Goal: Information Seeking & Learning: Compare options

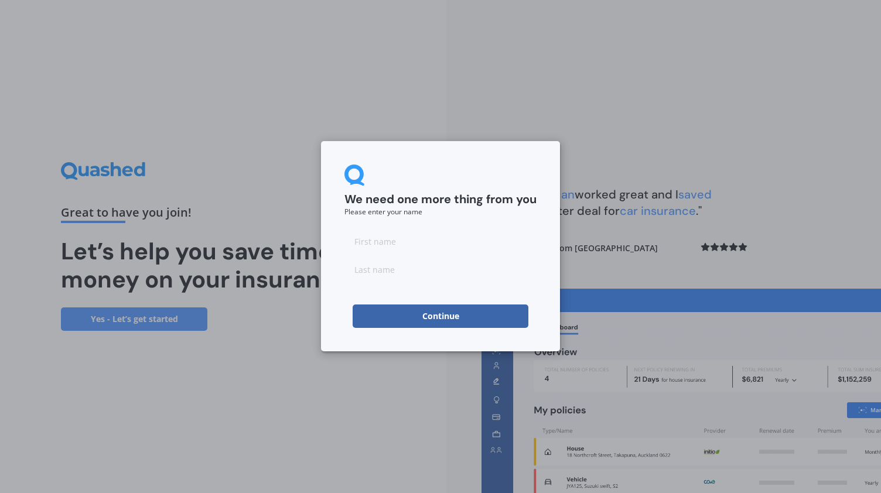
click at [477, 315] on button "Continue" at bounding box center [441, 316] width 176 height 23
type input "[PERSON_NAME]"
click at [411, 275] on input at bounding box center [440, 269] width 192 height 23
type input "[PERSON_NAME]"
click at [448, 317] on button "Continue" at bounding box center [441, 316] width 176 height 23
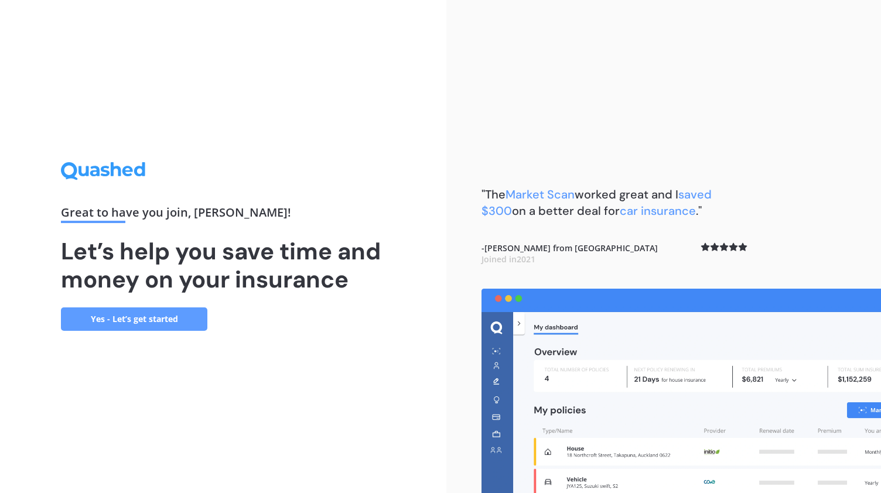
click at [131, 321] on link "Yes - Let’s get started" at bounding box center [134, 319] width 146 height 23
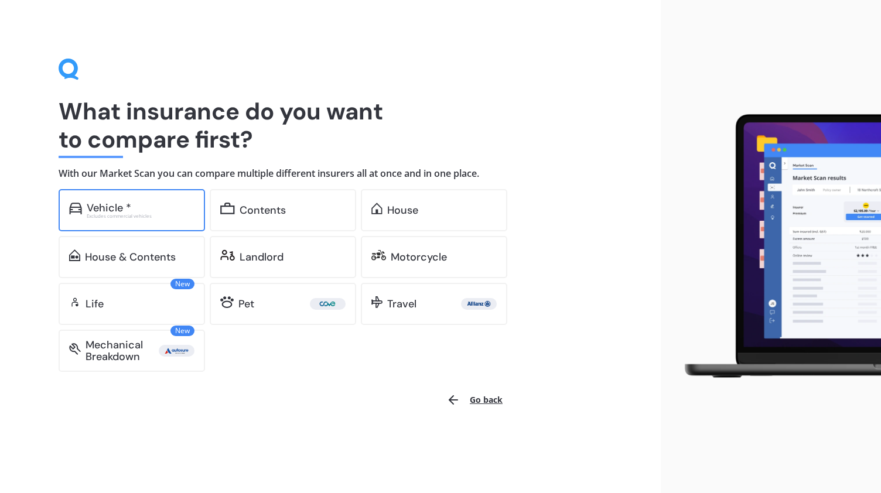
click at [133, 207] on div "Vehicle *" at bounding box center [141, 208] width 108 height 12
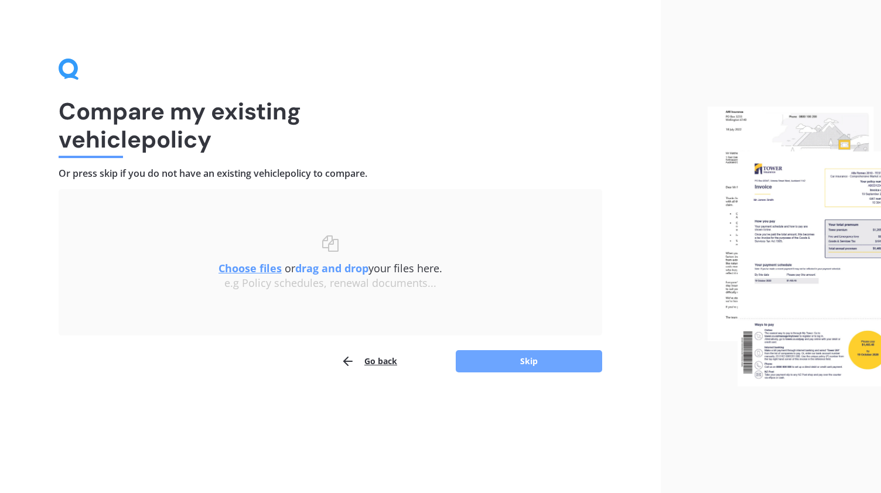
click at [539, 361] on button "Skip" at bounding box center [529, 361] width 146 height 22
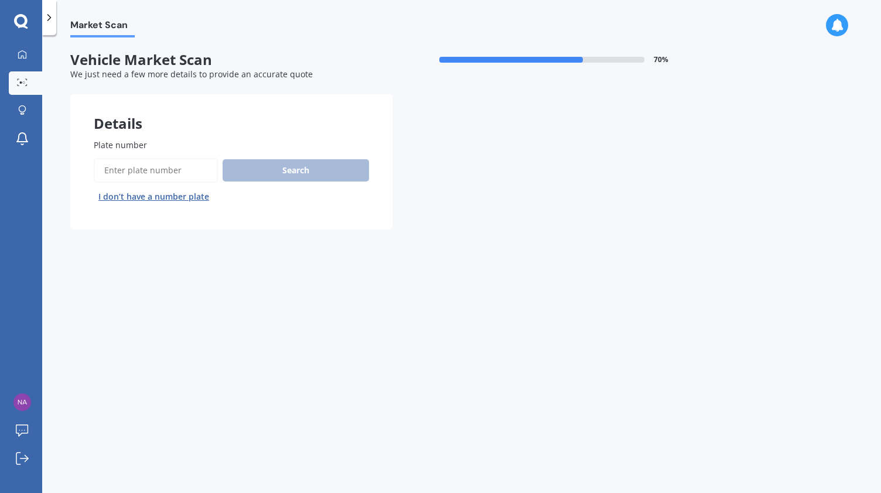
click at [124, 173] on input "Plate number" at bounding box center [156, 170] width 124 height 25
type input "QEM517"
click at [287, 171] on button "Search" at bounding box center [296, 170] width 146 height 22
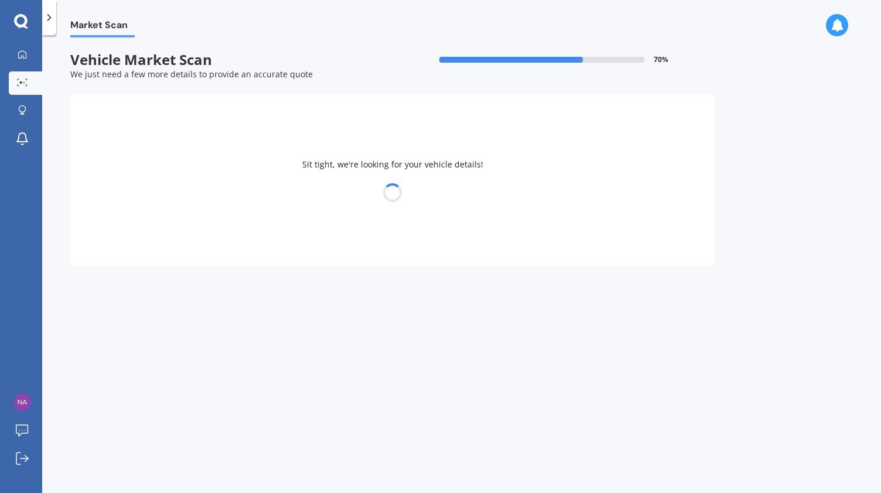
select select "TOYOTA"
select select "AQUA"
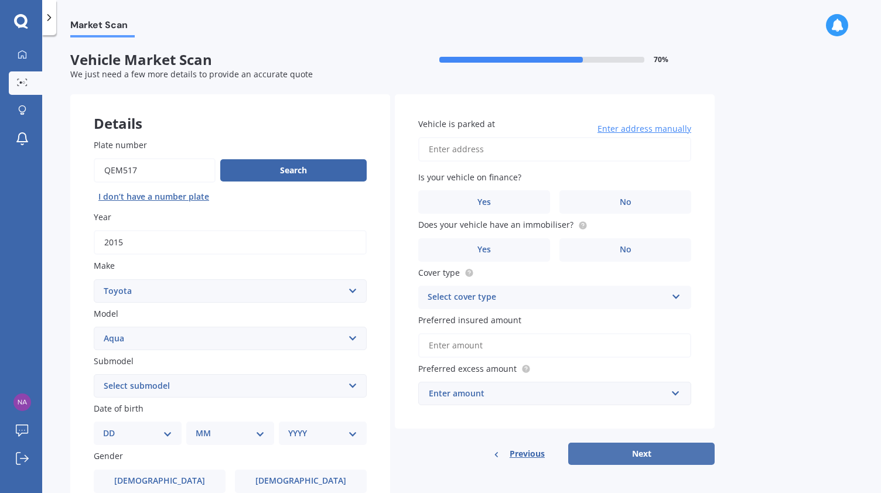
click at [620, 453] on button "Next" at bounding box center [641, 454] width 146 height 22
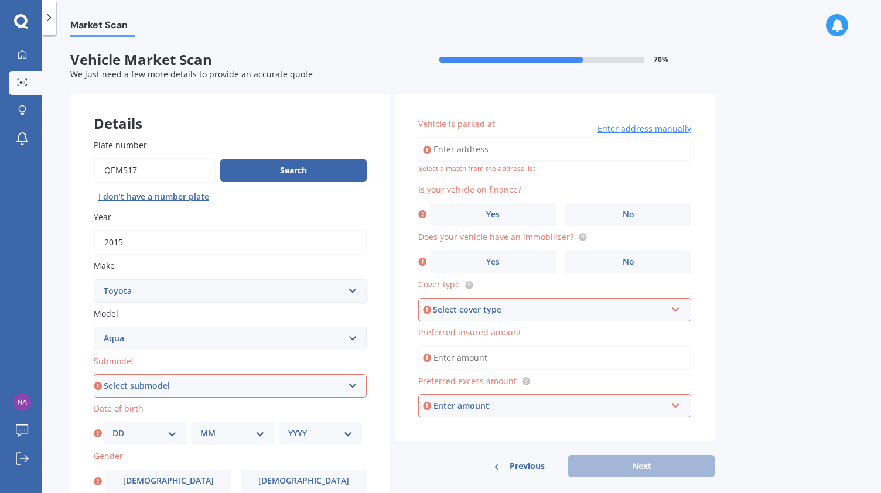
click at [505, 148] on input "Vehicle is parked at" at bounding box center [554, 149] width 273 height 25
click at [603, 212] on label "No" at bounding box center [628, 214] width 126 height 23
click at [0, 0] on input "No" at bounding box center [0, 0] width 0 height 0
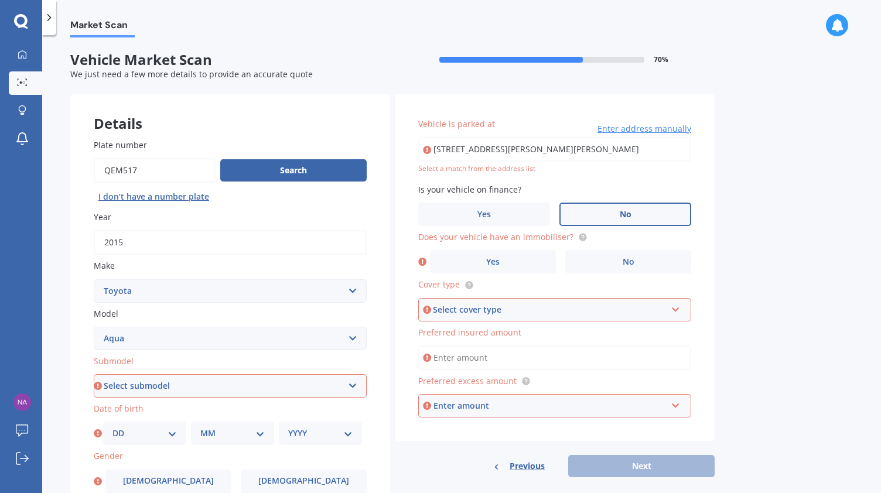
click at [491, 156] on input "[STREET_ADDRESS][PERSON_NAME][PERSON_NAME]" at bounding box center [554, 149] width 273 height 25
drag, startPoint x: 673, startPoint y: 148, endPoint x: 395, endPoint y: 160, distance: 278.5
click at [395, 160] on div "Vehicle is parked at [STREET_ADDRESS][PERSON_NAME][PERSON_NAME] - Remuera 1072 …" at bounding box center [555, 267] width 320 height 347
click at [770, 250] on div "Market Scan Vehicle Market Scan 70 % We just need a few more details to provide…" at bounding box center [461, 266] width 839 height 458
drag, startPoint x: 584, startPoint y: 148, endPoint x: 424, endPoint y: 158, distance: 160.2
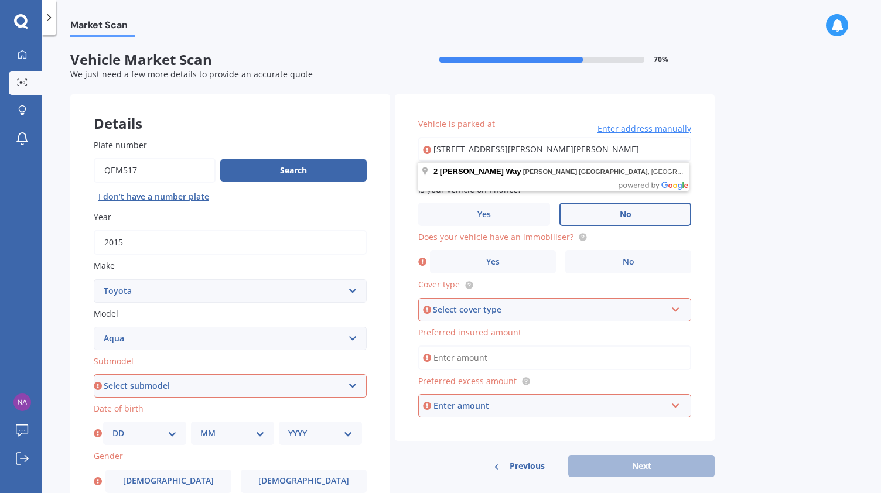
click at [424, 158] on input "[STREET_ADDRESS][PERSON_NAME][PERSON_NAME]" at bounding box center [554, 149] width 273 height 25
type input "[STREET_ADDRESS][PERSON_NAME][PERSON_NAME]"
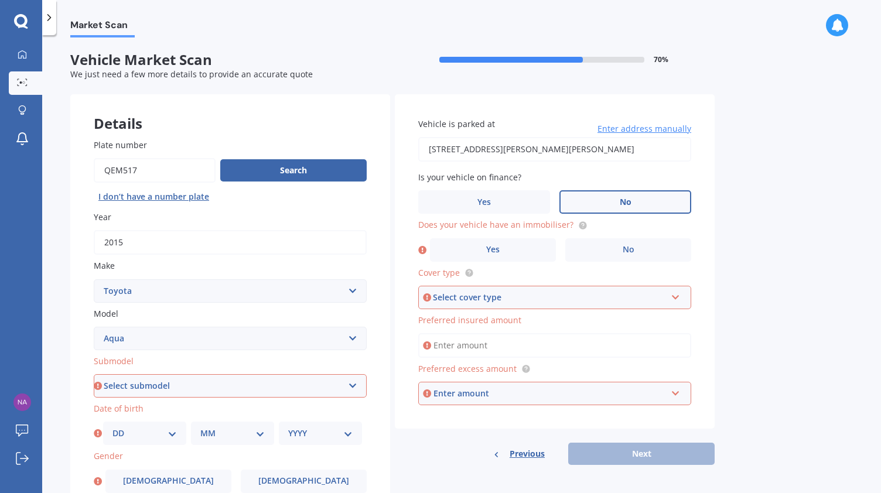
click at [606, 200] on label "No" at bounding box center [626, 201] width 132 height 23
click at [0, 0] on input "No" at bounding box center [0, 0] width 0 height 0
click at [613, 244] on label "No" at bounding box center [628, 249] width 126 height 23
click at [0, 0] on input "No" at bounding box center [0, 0] width 0 height 0
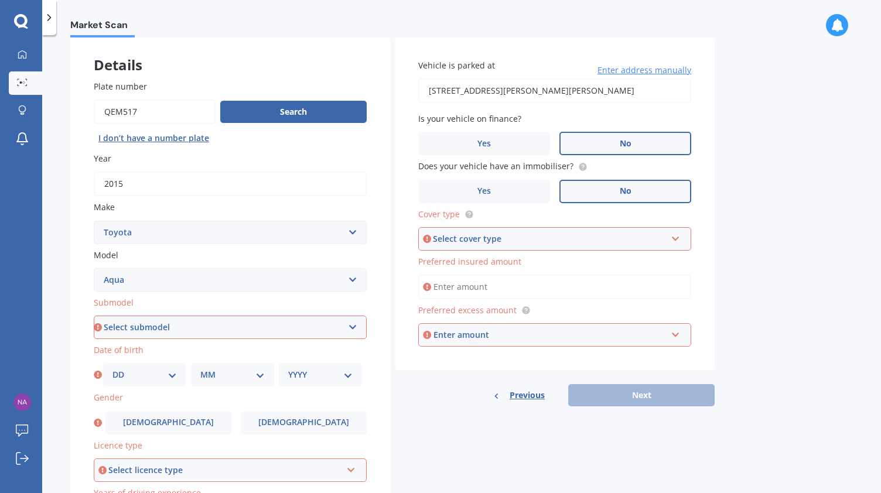
click at [677, 240] on icon at bounding box center [676, 237] width 10 height 8
click at [482, 261] on span "Comprehensive" at bounding box center [460, 260] width 62 height 11
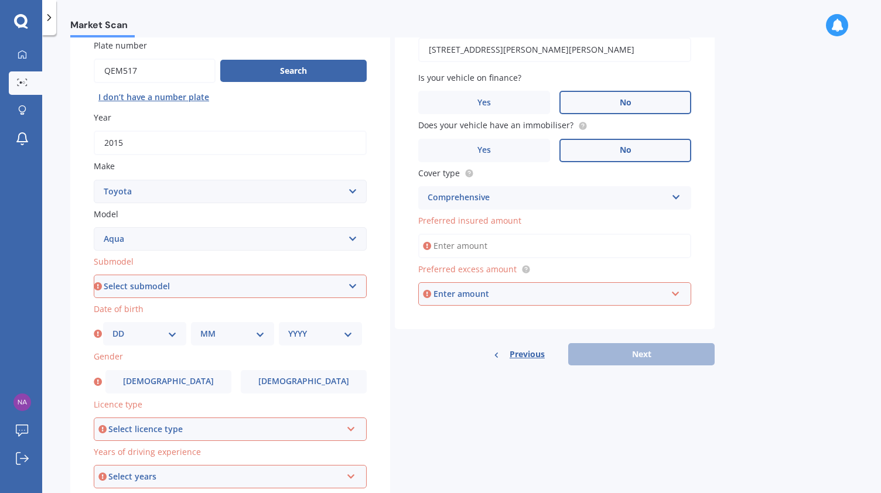
scroll to position [117, 0]
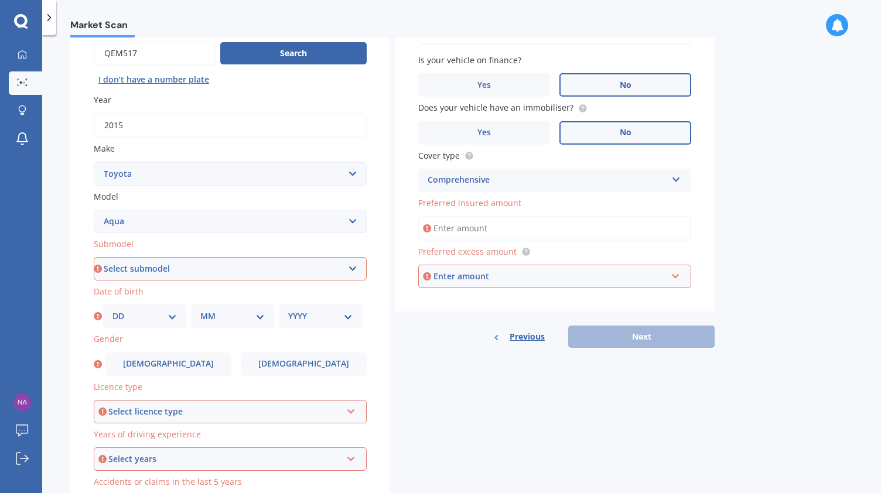
click at [577, 207] on label "Preferred insured amount" at bounding box center [552, 203] width 268 height 12
click at [577, 216] on input "Preferred insured amount" at bounding box center [554, 228] width 273 height 25
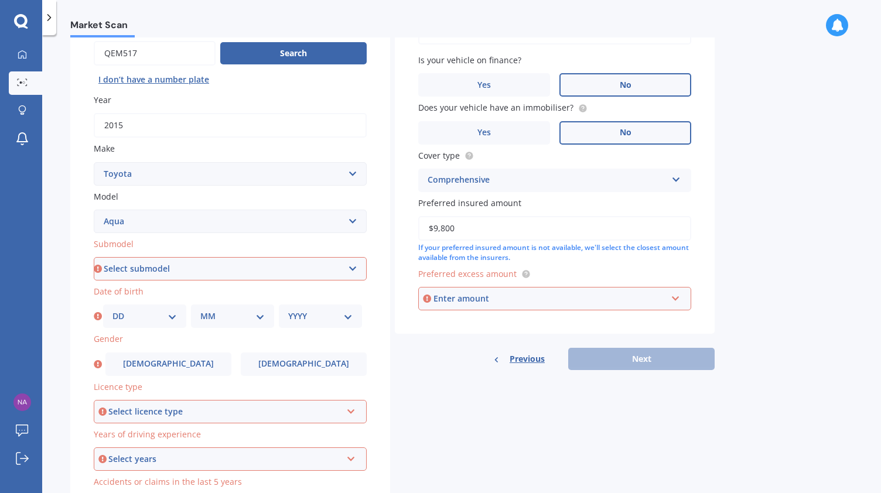
type input "$9,800"
click at [676, 301] on input "text" at bounding box center [550, 299] width 262 height 22
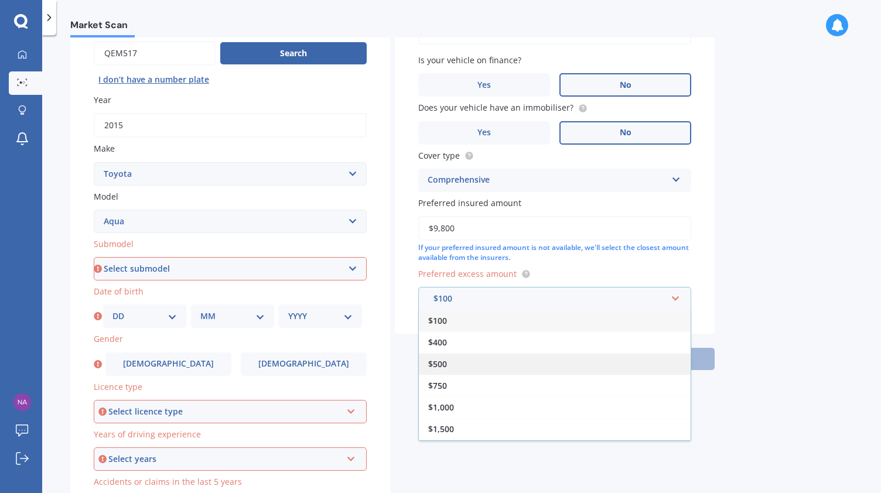
click at [480, 367] on div "$500" at bounding box center [555, 364] width 272 height 22
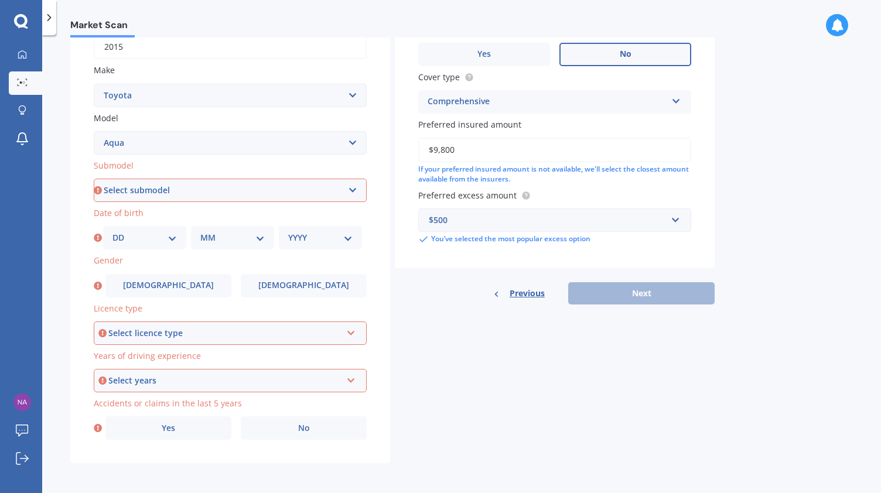
scroll to position [198, 0]
click at [630, 289] on div "Previous Next" at bounding box center [555, 293] width 320 height 22
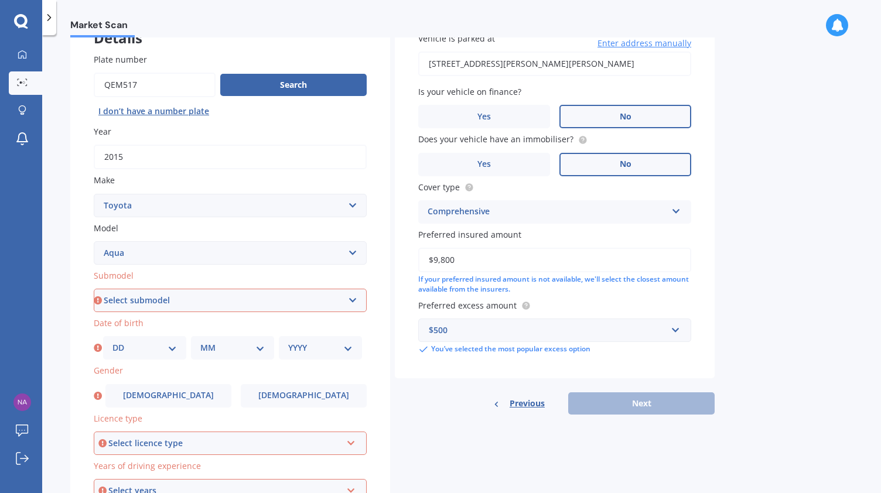
scroll to position [81, 0]
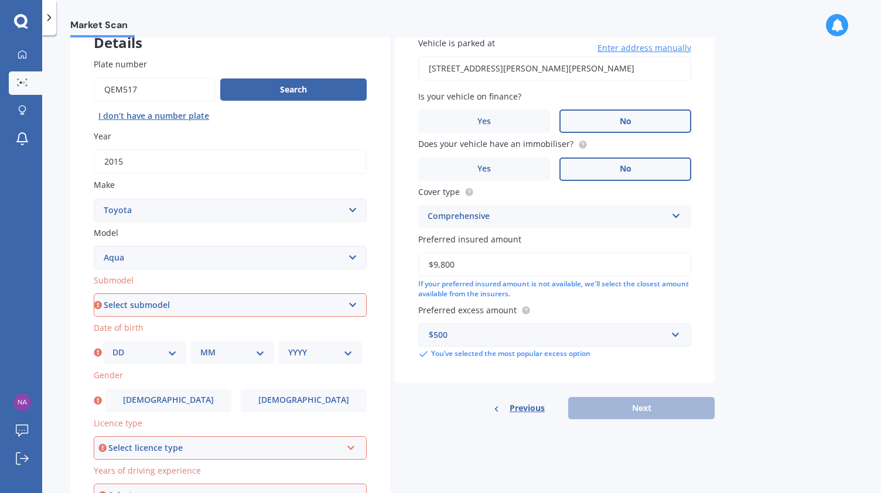
click at [357, 305] on select "Select submodel Hatchback Hybrid" at bounding box center [230, 305] width 273 height 23
select select "HYBRID"
click at [94, 294] on select "Select submodel Hatchback Hybrid" at bounding box center [230, 305] width 273 height 23
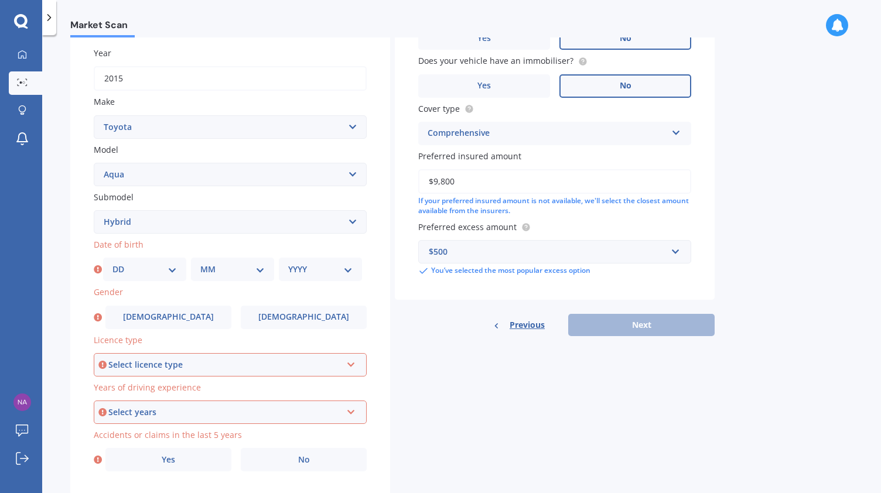
scroll to position [198, 0]
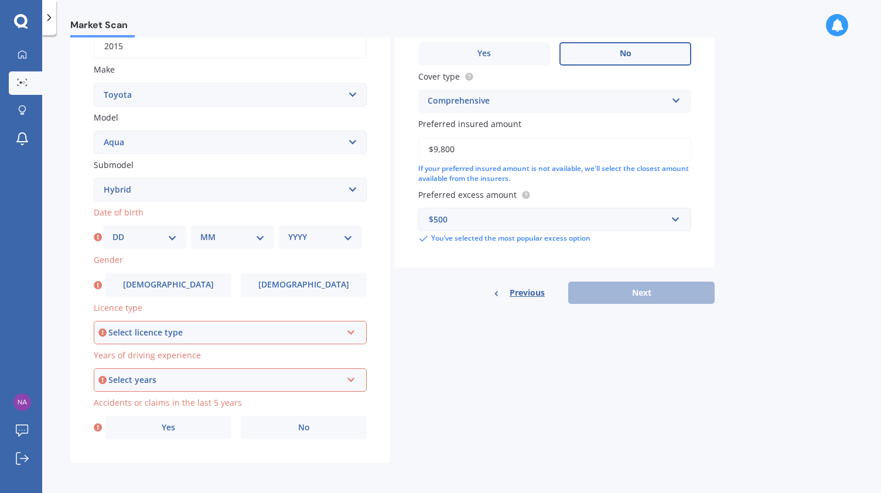
click at [134, 236] on select "DD 01 02 03 04 05 06 07 08 09 10 11 12 13 14 15 16 17 18 19 20 21 22 23 24 25 2…" at bounding box center [144, 237] width 64 height 13
select select "27"
click at [112, 231] on select "DD 01 02 03 04 05 06 07 08 09 10 11 12 13 14 15 16 17 18 19 20 21 22 23 24 25 2…" at bounding box center [144, 237] width 64 height 13
click at [260, 235] on select "MM 01 02 03 04 05 06 07 08 09 10 11 12" at bounding box center [232, 237] width 64 height 13
select select "12"
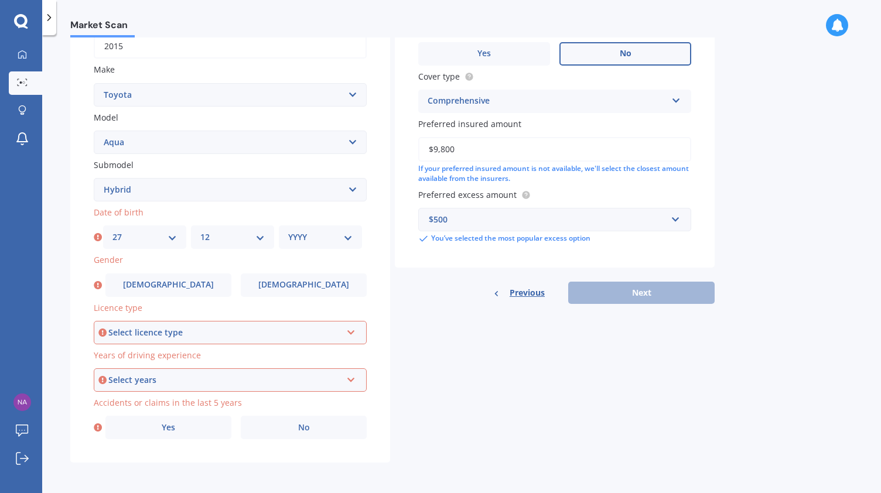
click at [200, 231] on select "MM 01 02 03 04 05 06 07 08 09 10 11 12" at bounding box center [232, 237] width 64 height 13
click at [356, 235] on div "YYYY 2025 2024 2023 2022 2021 2020 2019 2018 2017 2016 2015 2014 2013 2012 2011…" at bounding box center [320, 237] width 83 height 23
click at [348, 233] on select "YYYY 2025 2024 2023 2022 2021 2020 2019 2018 2017 2016 2015 2014 2013 2012 2011…" at bounding box center [320, 237] width 64 height 13
select select "1976"
click at [288, 231] on select "YYYY 2025 2024 2023 2022 2021 2020 2019 2018 2017 2016 2015 2014 2013 2012 2011…" at bounding box center [320, 237] width 64 height 13
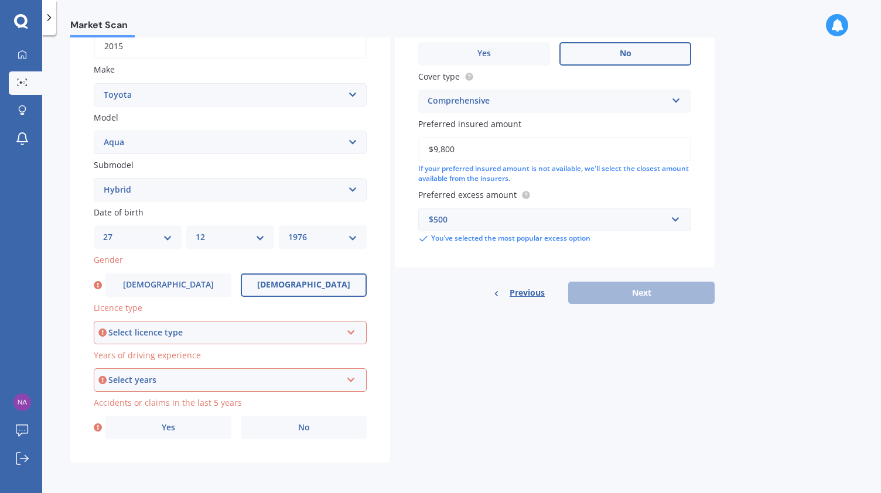
click at [304, 282] on span "[DEMOGRAPHIC_DATA]" at bounding box center [303, 285] width 93 height 10
click at [0, 0] on input "[DEMOGRAPHIC_DATA]" at bounding box center [0, 0] width 0 height 0
click at [353, 328] on icon at bounding box center [351, 330] width 10 height 8
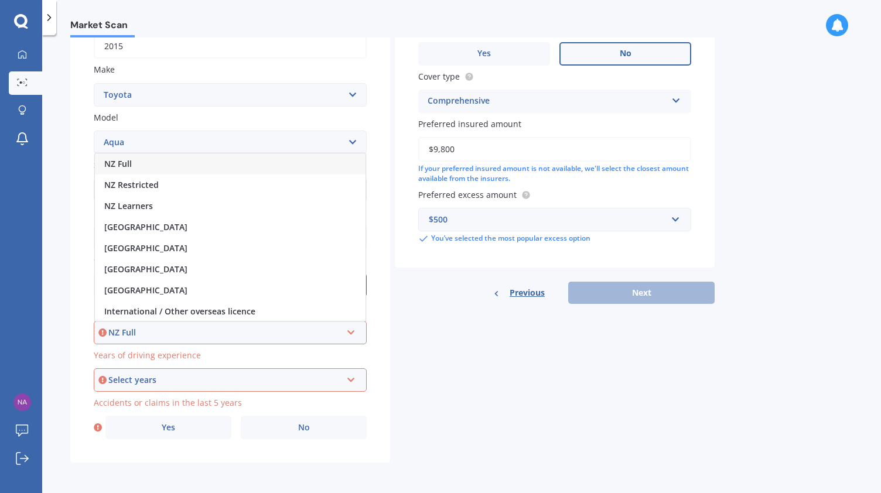
click at [122, 164] on span "NZ Full" at bounding box center [118, 163] width 28 height 11
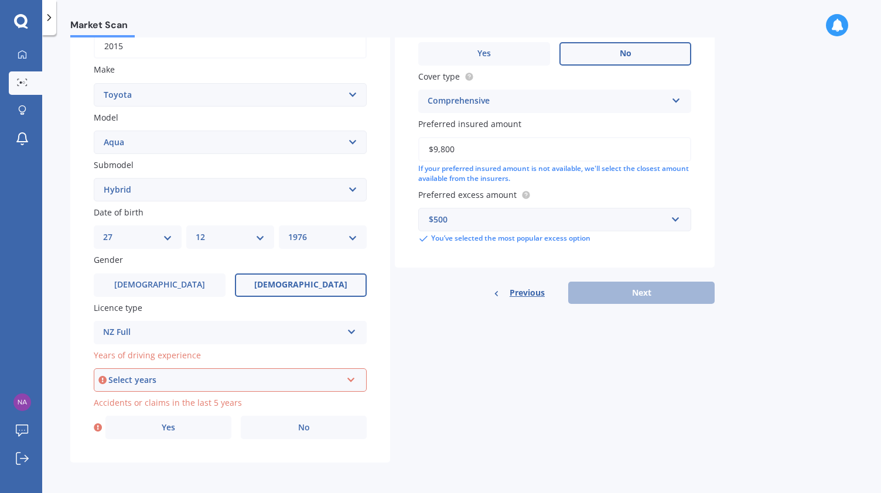
click at [360, 381] on div "Select years 5 or more years 4 years 3 years 2 years 1 year" at bounding box center [230, 380] width 273 height 23
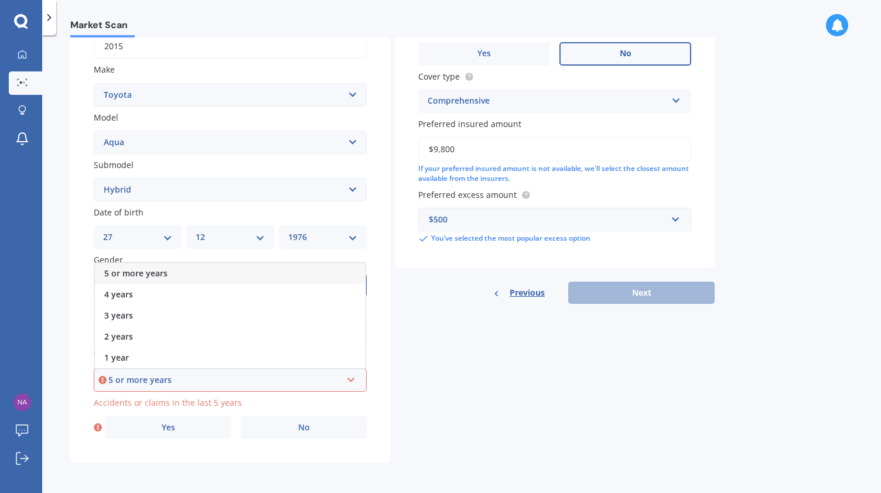
click at [176, 274] on div "5 or more years" at bounding box center [230, 273] width 271 height 21
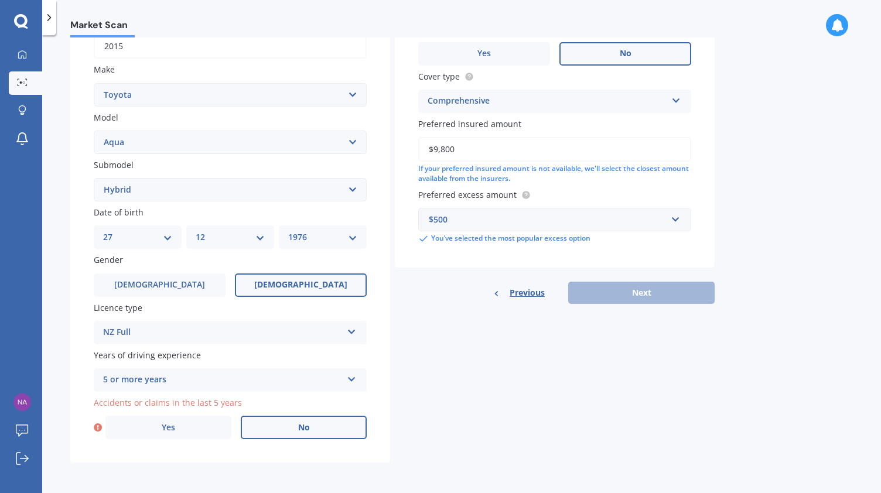
click at [285, 429] on label "No" at bounding box center [304, 427] width 126 height 23
click at [0, 0] on input "No" at bounding box center [0, 0] width 0 height 0
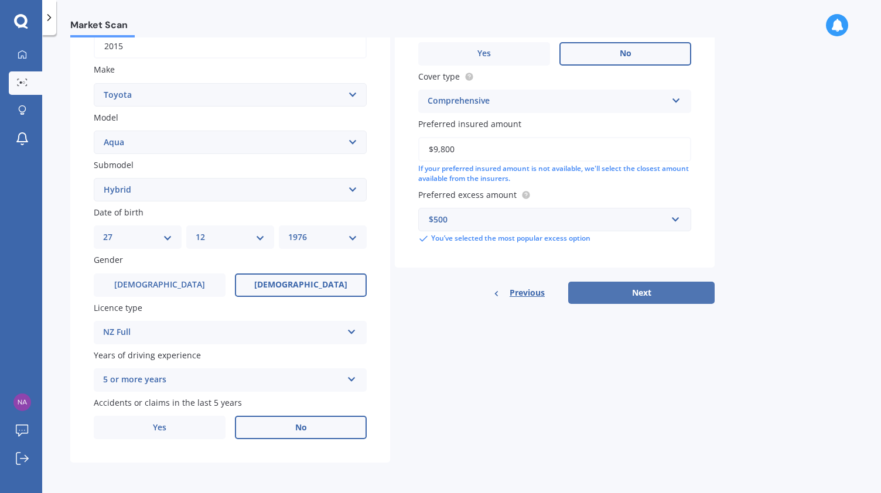
click at [646, 292] on button "Next" at bounding box center [641, 293] width 146 height 22
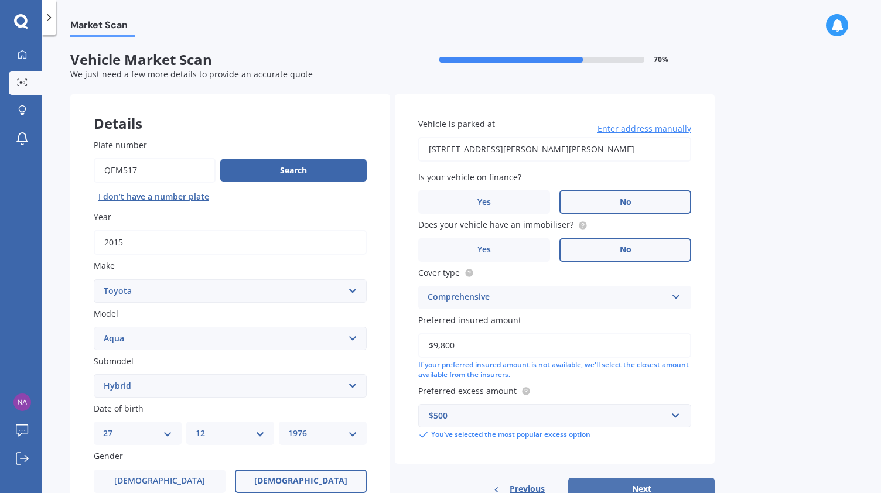
select select "27"
select select "12"
select select "1976"
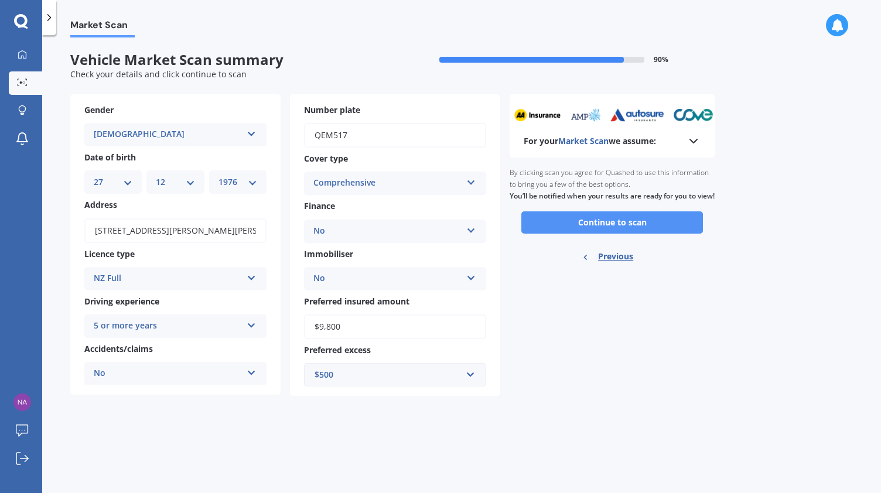
click at [642, 234] on button "Continue to scan" at bounding box center [612, 223] width 182 height 22
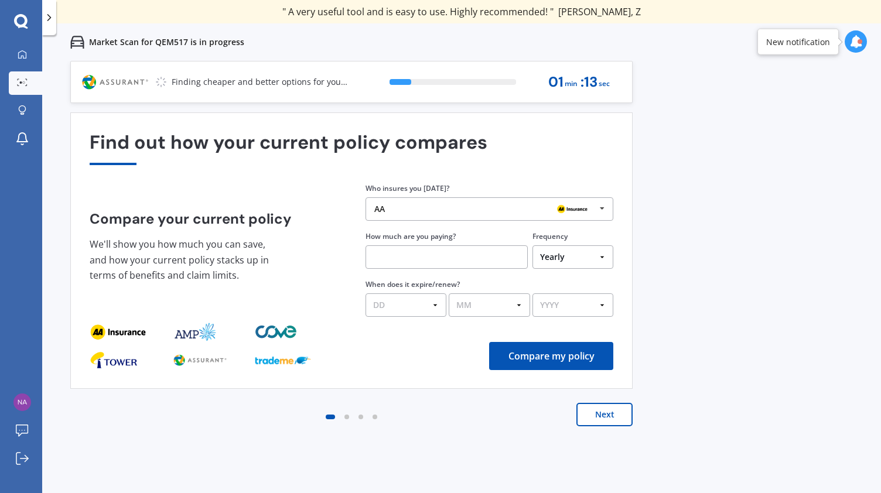
click at [607, 208] on icon at bounding box center [603, 209] width 18 height 22
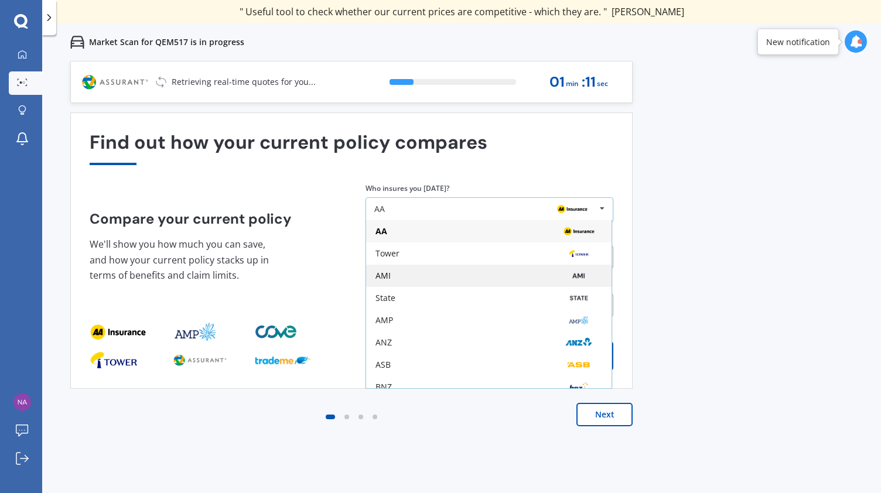
click at [397, 275] on div "AMI" at bounding box center [489, 275] width 227 height 9
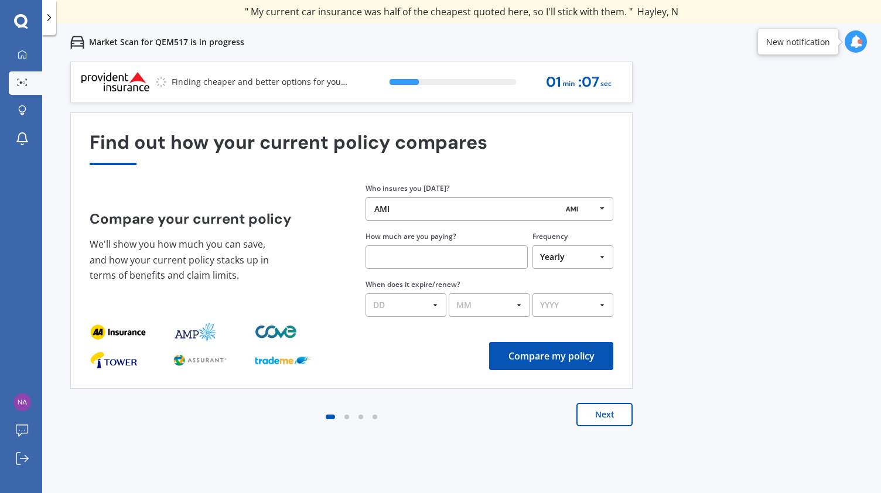
click at [516, 258] on input "text" at bounding box center [447, 256] width 162 height 23
type input "$1,600.00"
click at [412, 302] on select "DD 01 02 03 04 05 06 07 08 09 10 11 12 13 14 15 16 17 18 19 20 21 22 23 24 25 2…" at bounding box center [406, 305] width 81 height 23
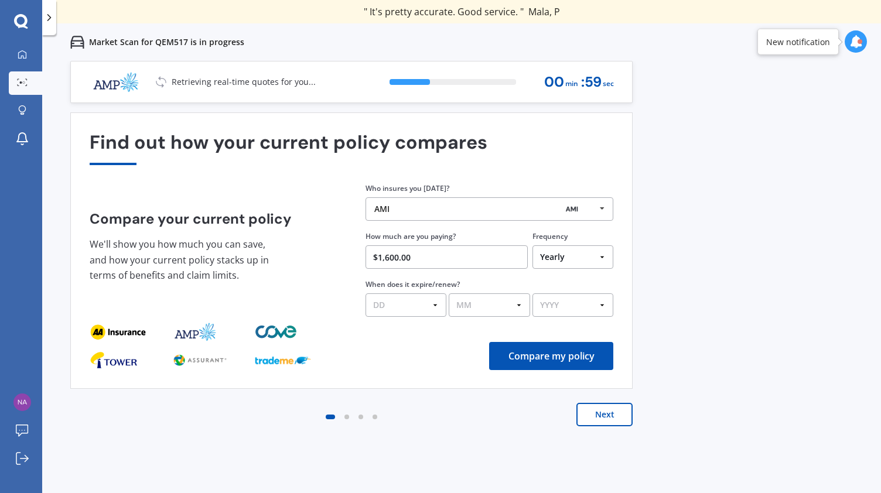
select select "01"
click at [366, 294] on select "DD 01 02 03 04 05 06 07 08 09 10 11 12 13 14 15 16 17 18 19 20 21 22 23 24 25 2…" at bounding box center [406, 305] width 81 height 23
click at [523, 305] on select "MM 01 02 03 04 05 06 07 08 09 10 11 12" at bounding box center [489, 305] width 81 height 23
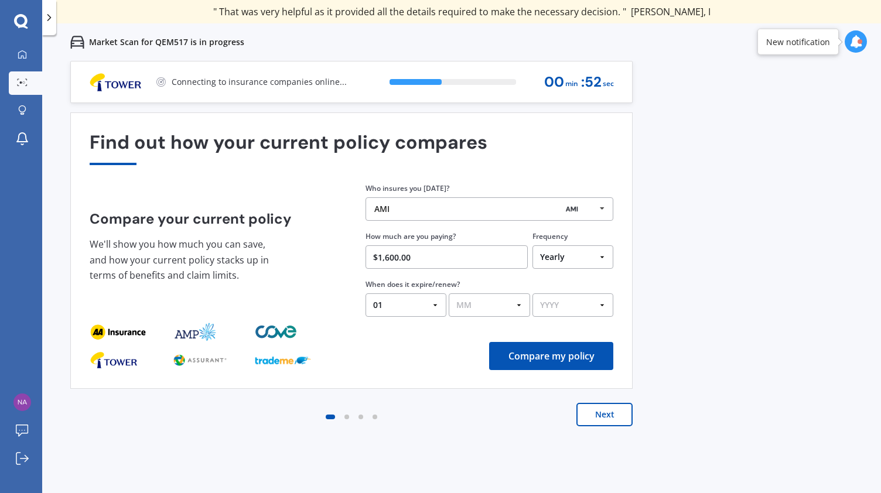
select select "09"
click at [449, 294] on select "MM 01 02 03 04 05 06 07 08 09 10 11 12" at bounding box center [489, 305] width 81 height 23
click at [608, 302] on select "YYYY 2026 2025 2024" at bounding box center [573, 305] width 81 height 23
select select "2025"
click at [533, 294] on select "YYYY 2026 2025 2024" at bounding box center [573, 305] width 81 height 23
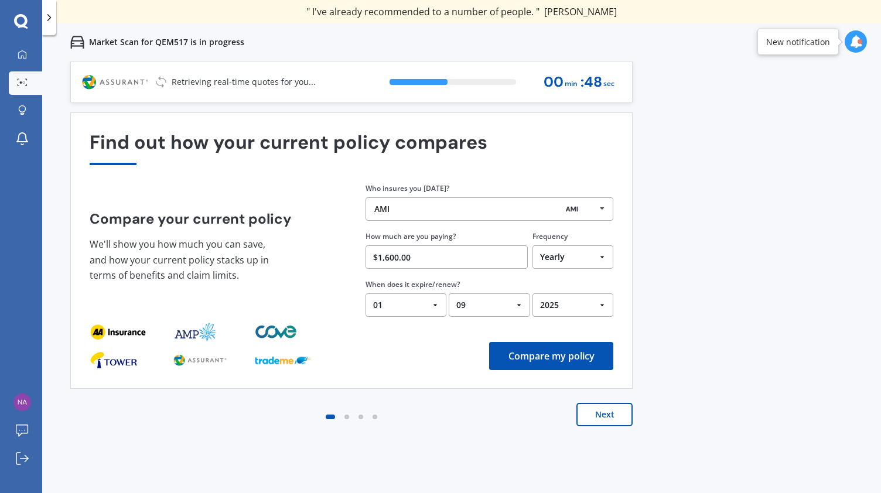
click at [557, 360] on button "Compare my policy" at bounding box center [551, 356] width 124 height 28
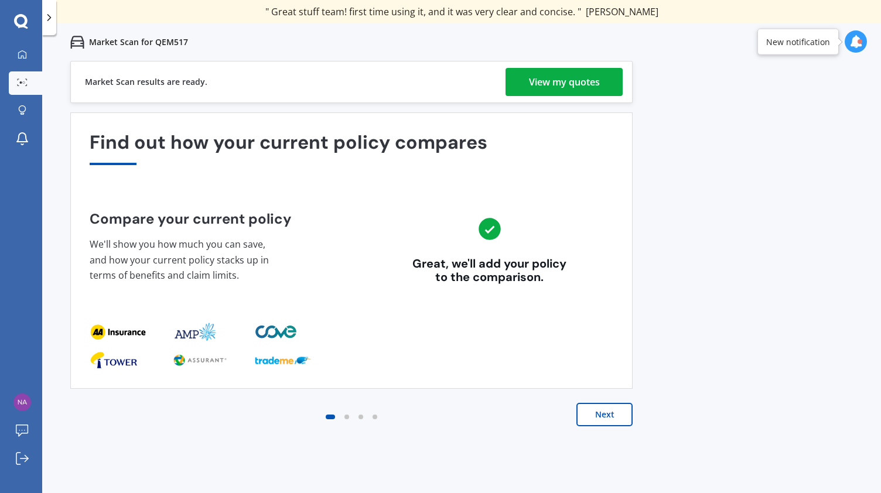
click at [568, 79] on div "View my quotes" at bounding box center [564, 82] width 71 height 28
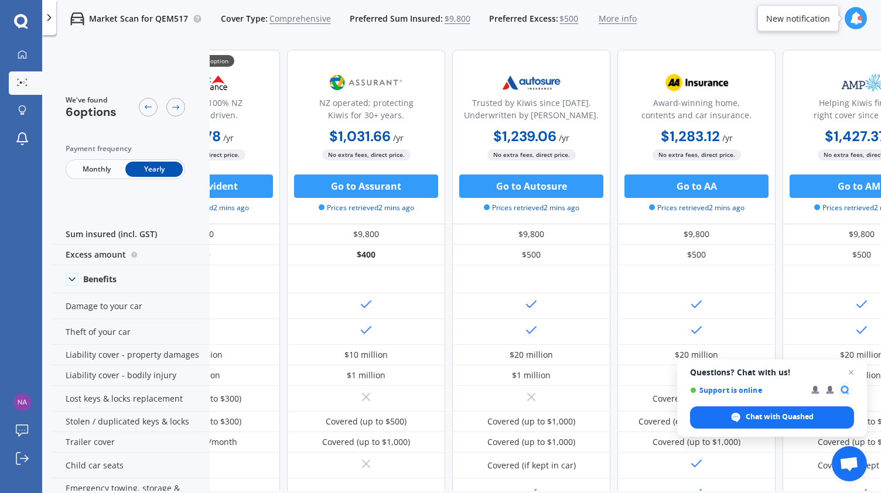
scroll to position [0, 319]
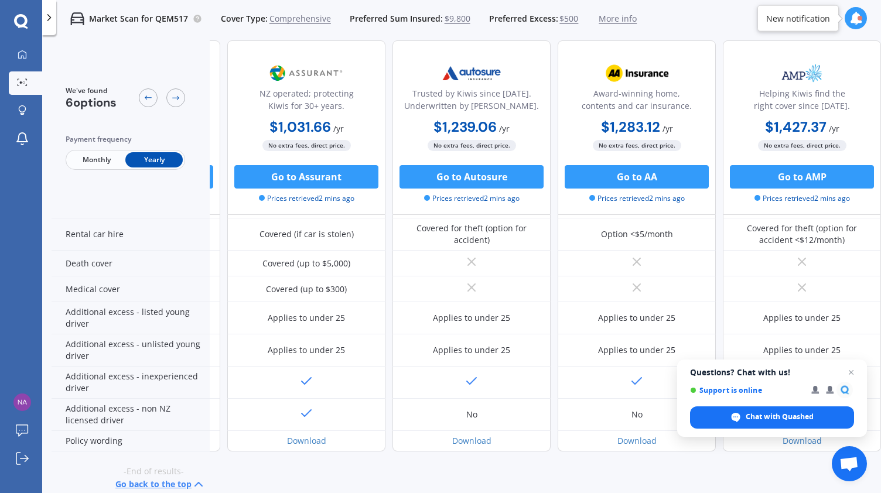
drag, startPoint x: 881, startPoint y: 485, endPoint x: 826, endPoint y: 458, distance: 61.3
click at [826, 458] on div "We've found 6 options Payment frequency Monthly Yearly Caring for Kiwis since […" at bounding box center [467, 265] width 830 height 451
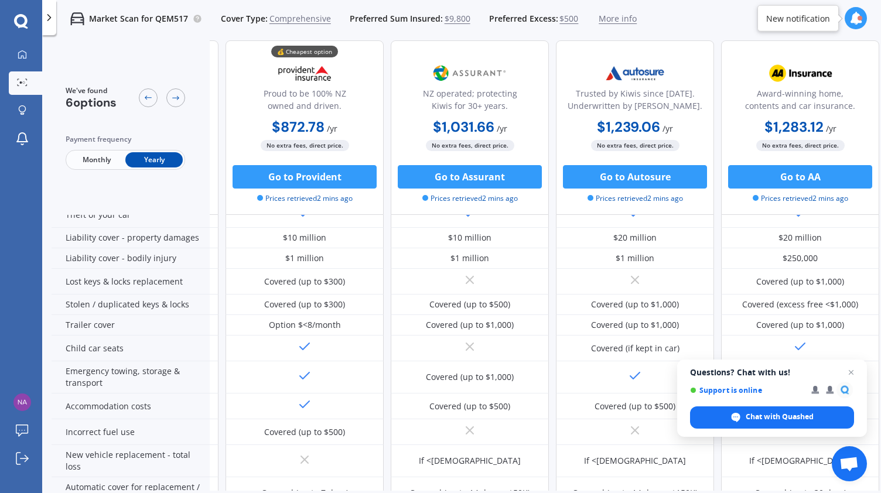
scroll to position [117, 151]
